Goal: Transaction & Acquisition: Purchase product/service

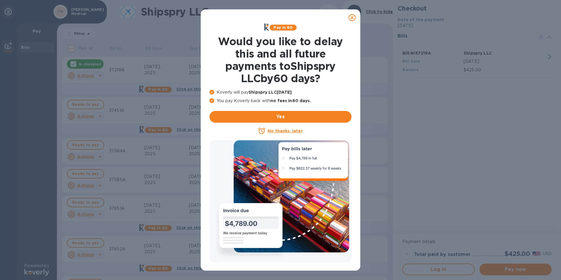
click at [351, 17] on icon at bounding box center [352, 17] width 7 height 7
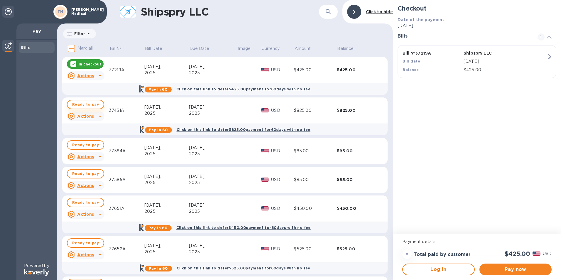
click at [86, 101] on span "Ready to pay" at bounding box center [85, 104] width 27 height 7
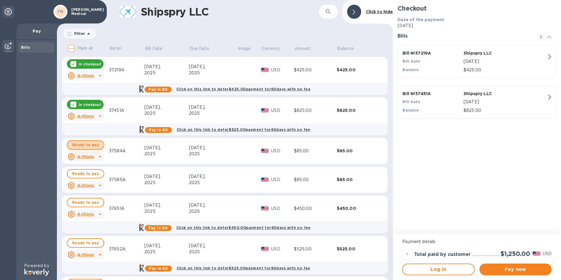
click at [84, 146] on span "Ready to pay" at bounding box center [85, 144] width 27 height 7
click at [83, 175] on span "Ready to pay" at bounding box center [85, 173] width 27 height 7
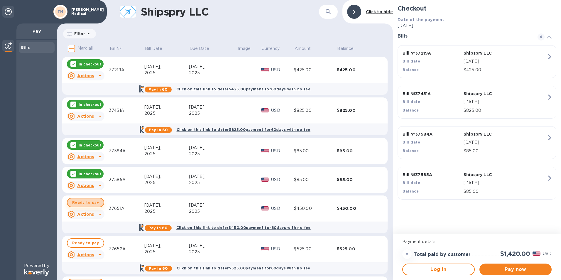
click at [83, 206] on button "Ready to pay" at bounding box center [85, 202] width 37 height 9
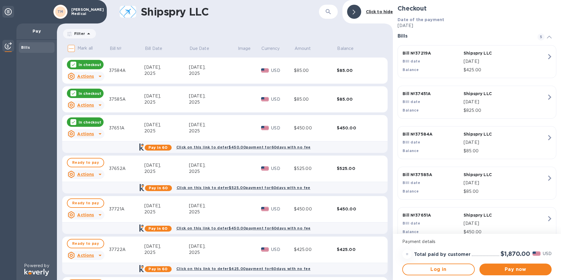
scroll to position [88, 0]
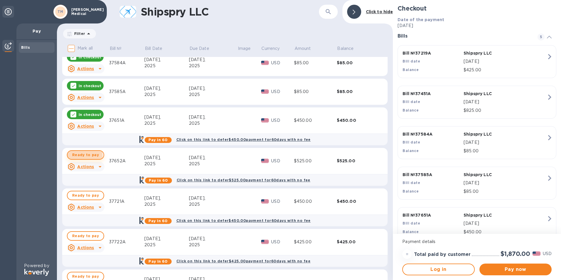
click at [79, 155] on span "Ready to pay" at bounding box center [85, 154] width 27 height 7
click at [81, 196] on span "Ready to pay" at bounding box center [85, 195] width 27 height 7
click at [81, 196] on p "In checkout" at bounding box center [90, 195] width 23 height 5
click at [84, 235] on span "Ready to pay" at bounding box center [85, 235] width 27 height 7
drag, startPoint x: 84, startPoint y: 234, endPoint x: 85, endPoint y: 229, distance: 5.7
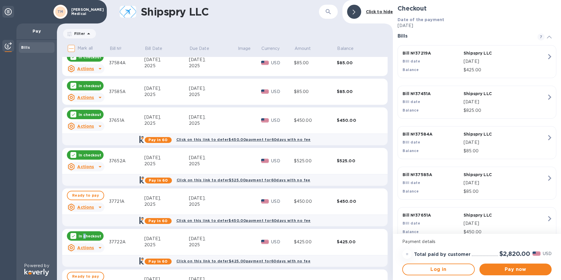
click at [84, 234] on p "In checkout" at bounding box center [90, 236] width 23 height 5
click at [86, 157] on p "In checkout" at bounding box center [90, 155] width 23 height 5
click at [92, 114] on p "In checkout" at bounding box center [90, 114] width 23 height 5
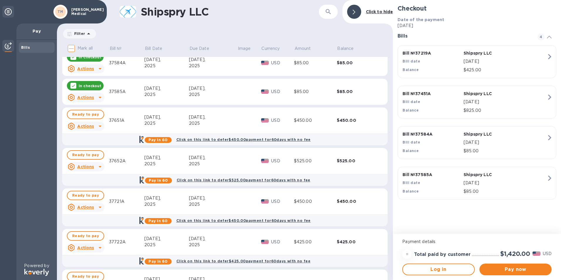
click at [92, 82] on div "In checkout" at bounding box center [85, 85] width 37 height 9
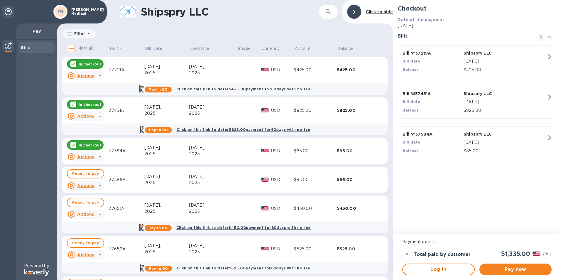
click at [92, 145] on p "In checkout" at bounding box center [90, 145] width 23 height 5
click at [92, 104] on p "In checkout" at bounding box center [90, 104] width 23 height 5
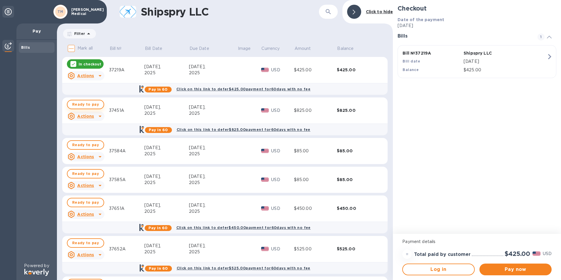
click at [79, 105] on span "Ready to pay" at bounding box center [85, 104] width 27 height 7
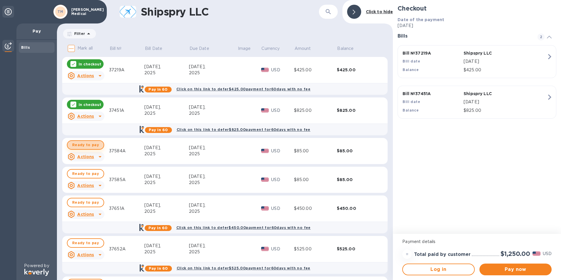
click at [87, 145] on span "Ready to pay" at bounding box center [85, 144] width 27 height 7
click at [86, 175] on span "Ready to pay" at bounding box center [85, 173] width 27 height 7
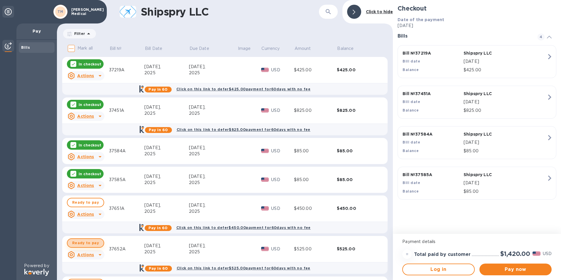
click at [85, 244] on span "Ready to pay" at bounding box center [85, 242] width 27 height 7
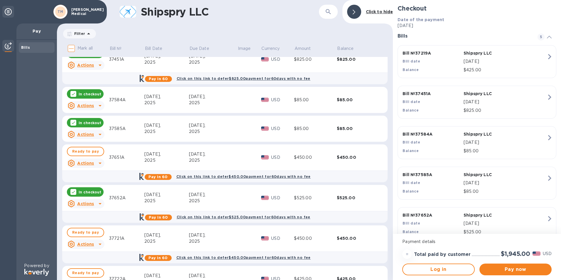
scroll to position [59, 0]
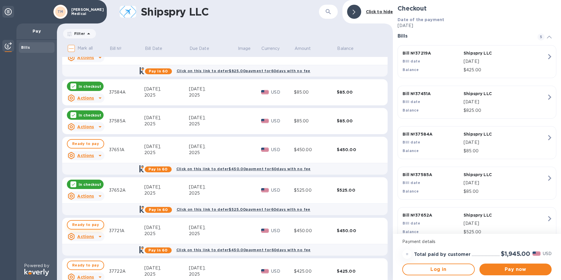
click at [85, 224] on span "Ready to pay" at bounding box center [85, 224] width 27 height 7
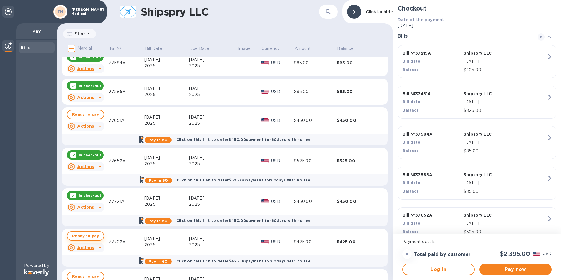
click at [87, 235] on span "Ready to pay" at bounding box center [85, 235] width 27 height 7
click at [100, 125] on icon at bounding box center [100, 126] width 7 height 7
click at [96, 150] on b "Open bill" at bounding box center [93, 150] width 20 height 5
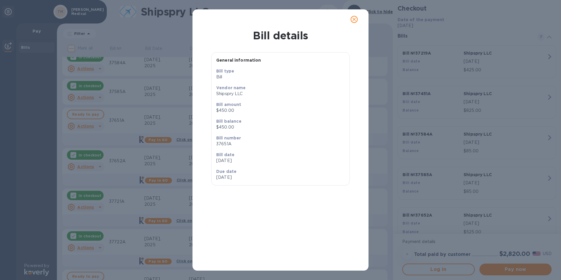
click at [353, 18] on icon "close" at bounding box center [354, 19] width 6 height 6
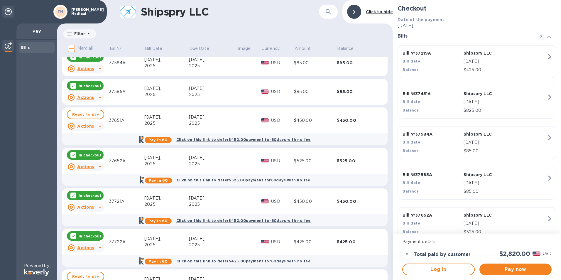
click at [117, 120] on div "37651A" at bounding box center [126, 120] width 35 height 6
click at [112, 142] on div "Pay in 60 Click on this link to defer $450.00 payment for 60 days with no fee" at bounding box center [224, 139] width 329 height 12
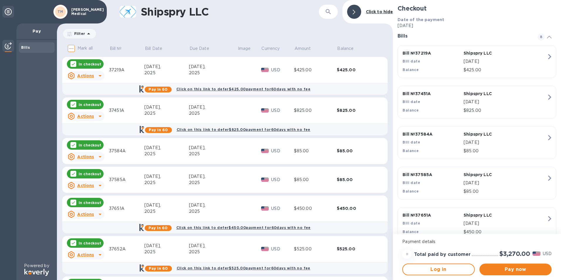
scroll to position [29, 0]
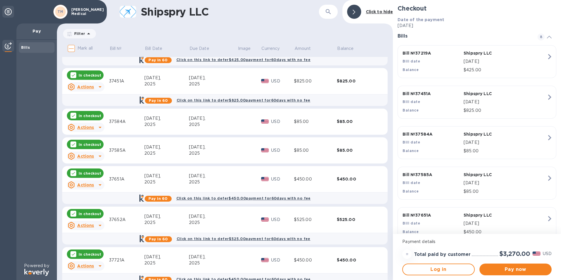
click at [87, 173] on p "In checkout" at bounding box center [90, 173] width 23 height 5
click at [151, 175] on div "[DATE]," at bounding box center [166, 176] width 45 height 6
click at [272, 178] on p "USD" at bounding box center [282, 179] width 23 height 6
click at [314, 178] on div "$450.00" at bounding box center [315, 179] width 43 height 6
click at [346, 178] on div "$450.00" at bounding box center [358, 179] width 43 height 6
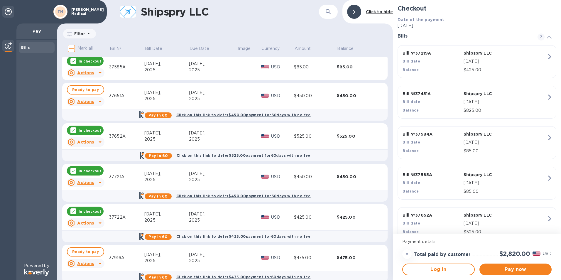
scroll to position [0, 0]
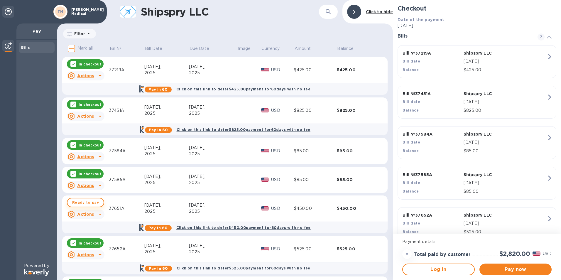
click at [78, 203] on span "Ready to pay" at bounding box center [85, 202] width 27 height 7
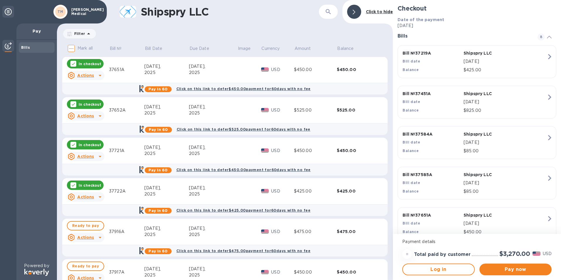
scroll to position [147, 0]
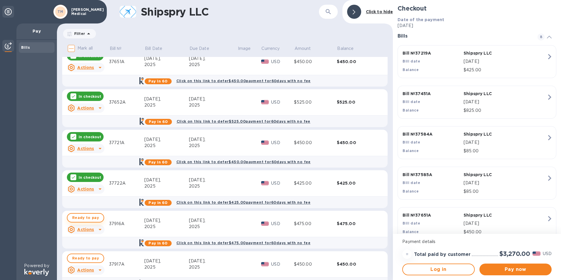
click at [79, 217] on span "Ready to pay" at bounding box center [85, 217] width 27 height 7
click at [87, 216] on p "In checkout" at bounding box center [90, 217] width 23 height 5
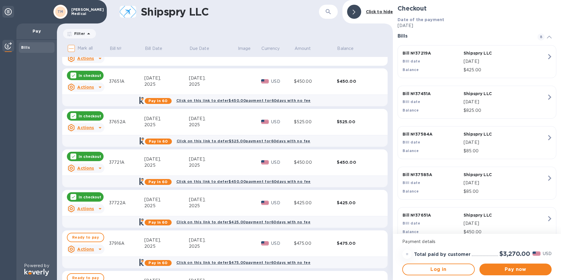
scroll to position [117, 0]
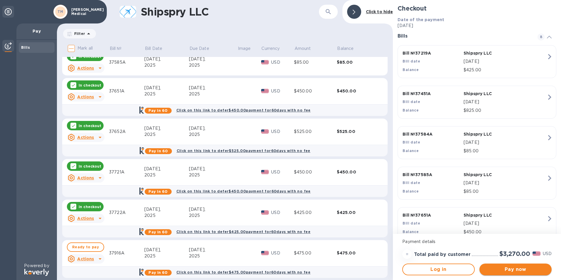
click at [514, 270] on span "Pay now" at bounding box center [515, 269] width 63 height 7
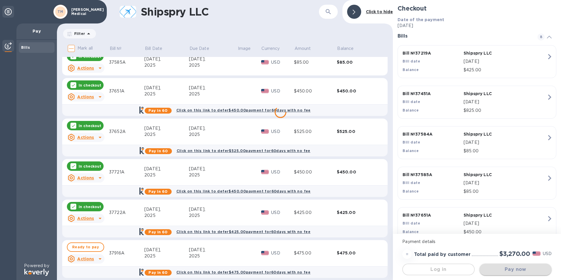
scroll to position [0, 0]
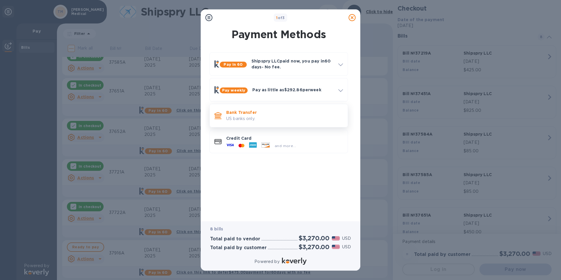
click at [246, 115] on p "Bank Transfer" at bounding box center [284, 112] width 117 height 6
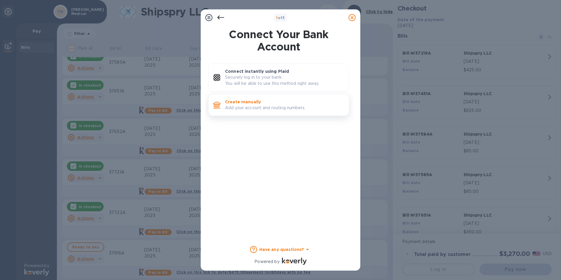
click at [253, 105] on p "Add your account and routing numbers." at bounding box center [284, 108] width 119 height 6
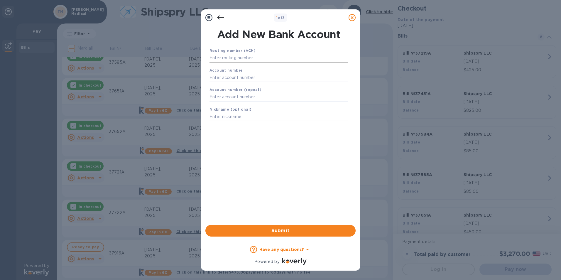
click at [243, 58] on input "text" at bounding box center [278, 58] width 138 height 9
type input "322271627"
click at [273, 86] on input "text" at bounding box center [278, 84] width 138 height 9
type input "932780023"
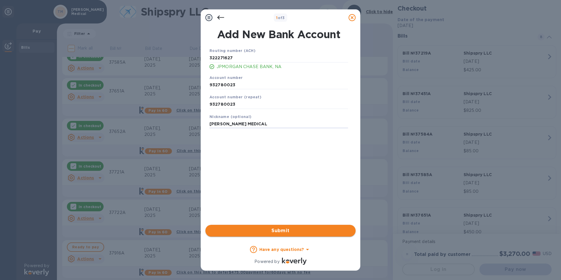
type input "[PERSON_NAME] MEDICAL"
click at [280, 232] on span "Submit" at bounding box center [280, 230] width 141 height 7
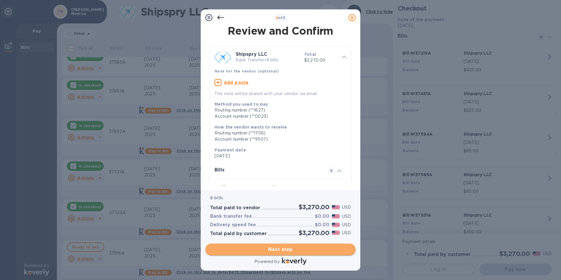
click at [276, 248] on span "Next step" at bounding box center [280, 249] width 141 height 7
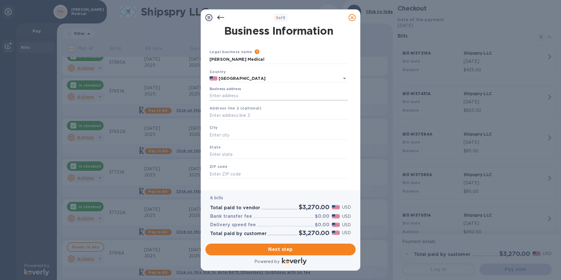
click at [223, 94] on input "Business address" at bounding box center [278, 96] width 138 height 9
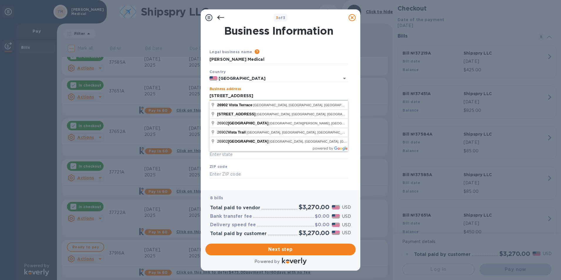
type input "[STREET_ADDRESS]"
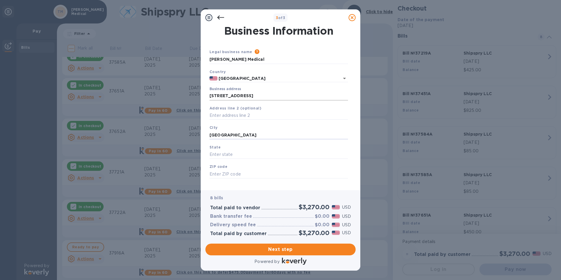
type input "[GEOGRAPHIC_DATA]"
type input "CA"
type input "92630"
click at [280, 249] on span "Next step" at bounding box center [280, 249] width 141 height 7
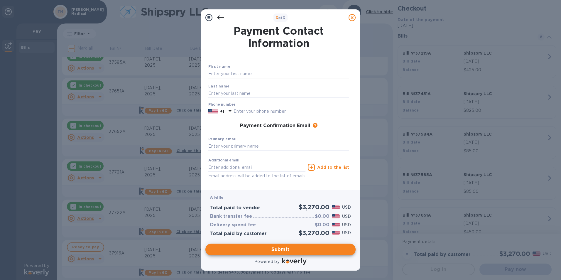
click at [224, 74] on input "text" at bounding box center [278, 74] width 141 height 9
type input "AJ"
type input "[PERSON_NAME]"
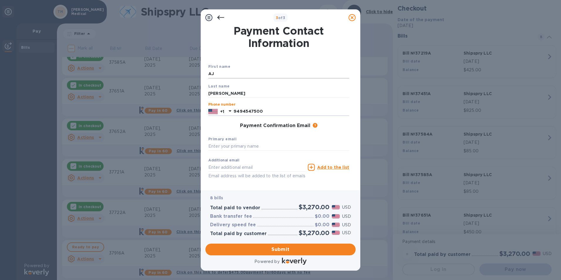
type input "9494547500"
type input "a"
type input "[EMAIL_ADDRESS][DOMAIN_NAME]"
click at [218, 168] on input "text" at bounding box center [256, 167] width 97 height 9
click at [258, 154] on div "Additional email Email address will be added to the list of emails" at bounding box center [256, 167] width 99 height 26
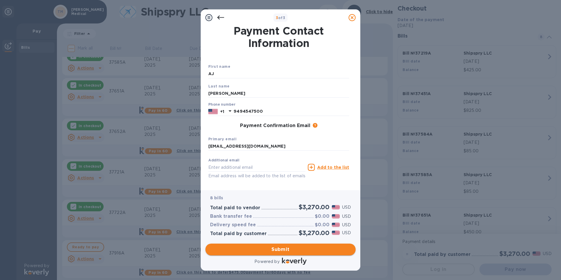
click at [275, 249] on span "Submit" at bounding box center [280, 249] width 141 height 7
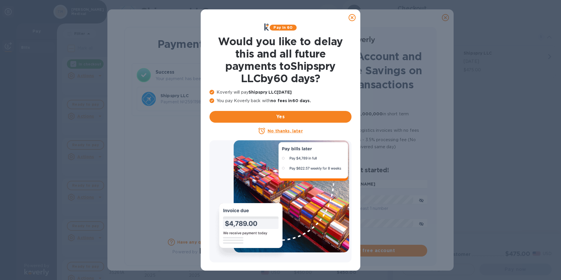
click at [353, 16] on icon at bounding box center [352, 17] width 7 height 7
